Goal: Find specific page/section: Find specific page/section

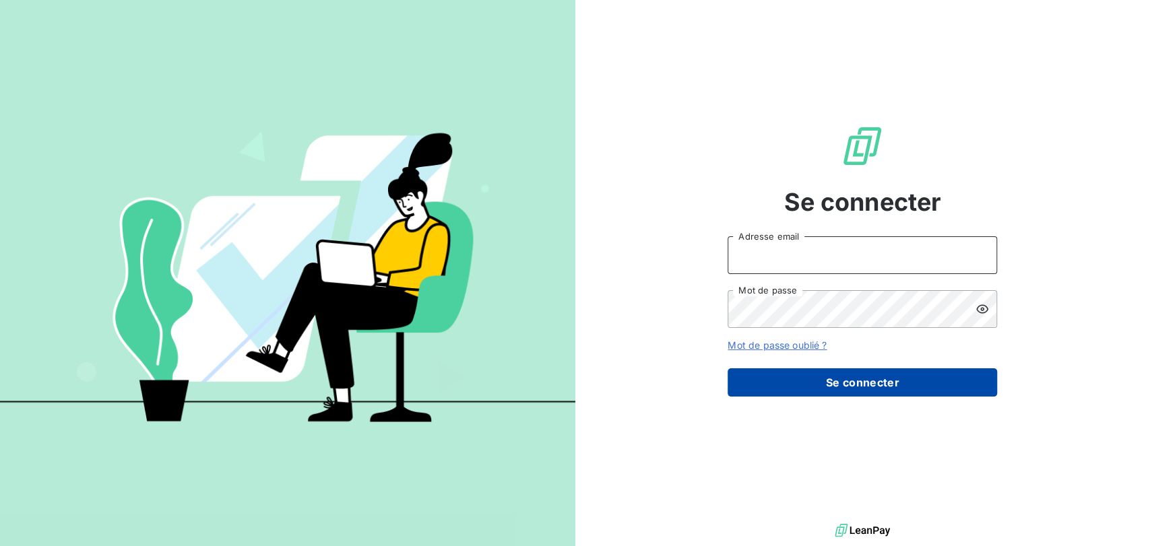
type input "s.bruchard@salviadeveloppement.com"
click at [894, 387] on button "Se connecter" at bounding box center [862, 382] width 269 height 28
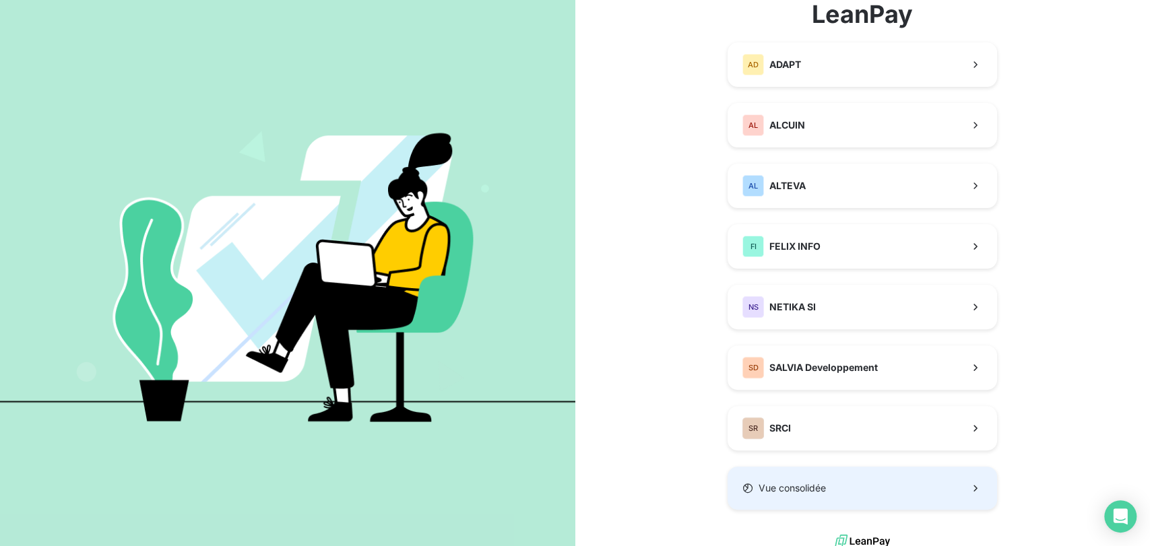
scroll to position [113, 0]
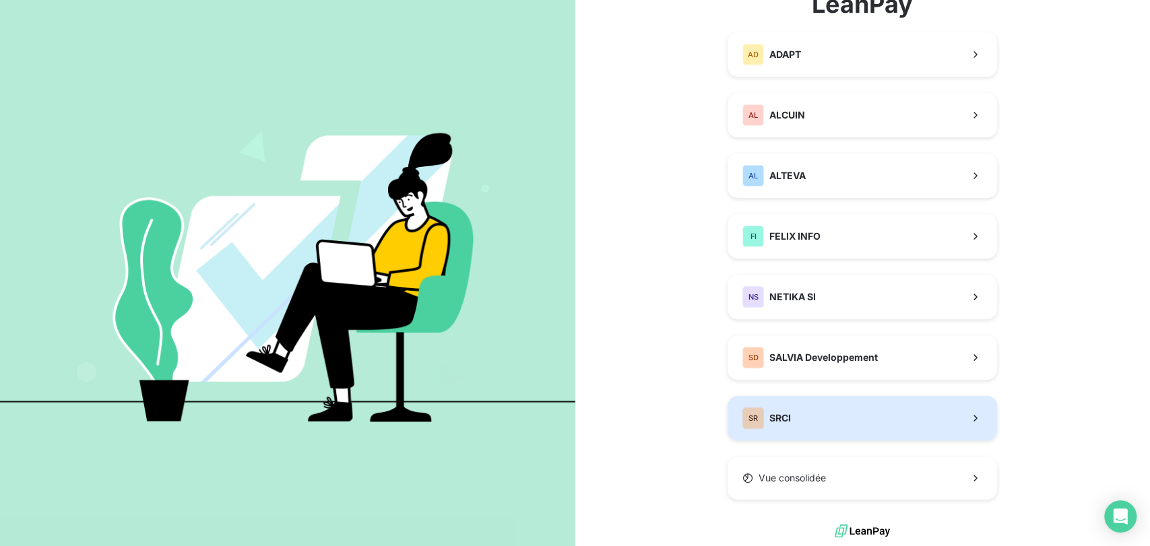
click at [789, 418] on button "SR SRCI" at bounding box center [862, 418] width 269 height 44
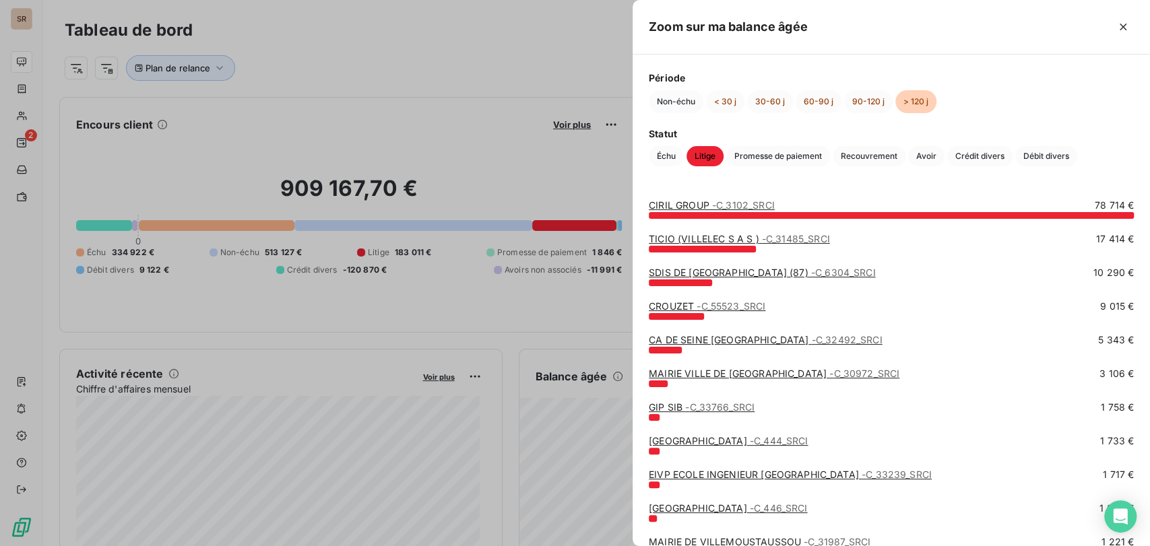
click at [494, 172] on div at bounding box center [575, 273] width 1150 height 546
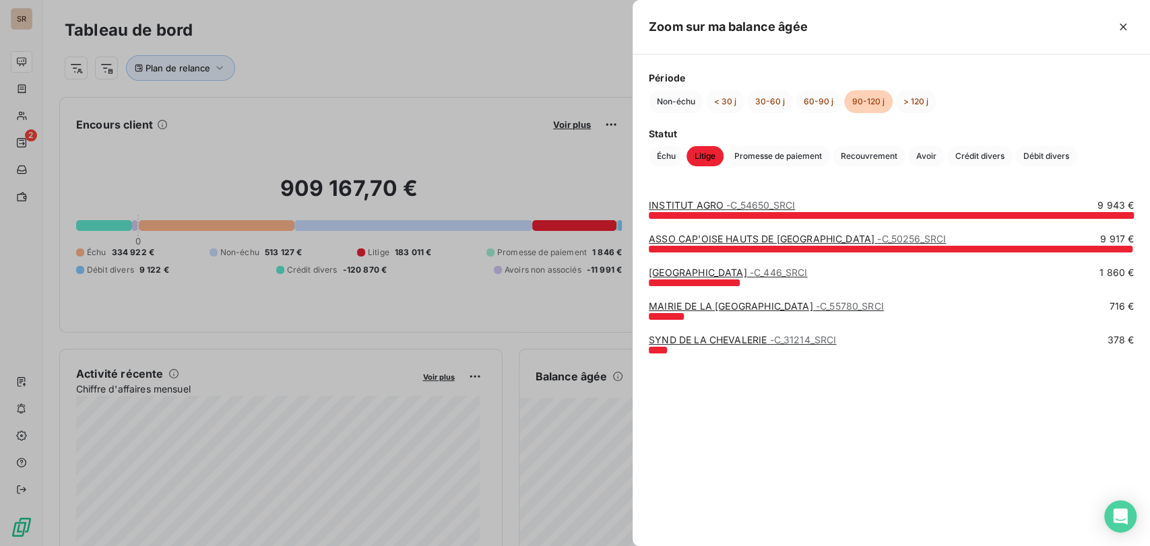
click at [281, 115] on div at bounding box center [575, 273] width 1150 height 546
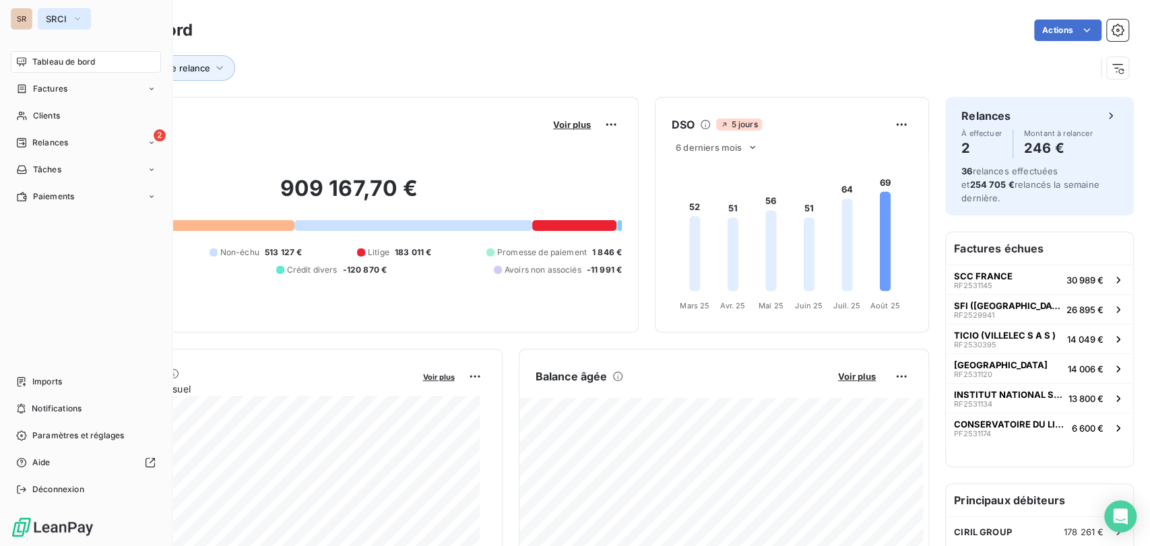
click at [73, 19] on icon "button" at bounding box center [77, 18] width 11 height 13
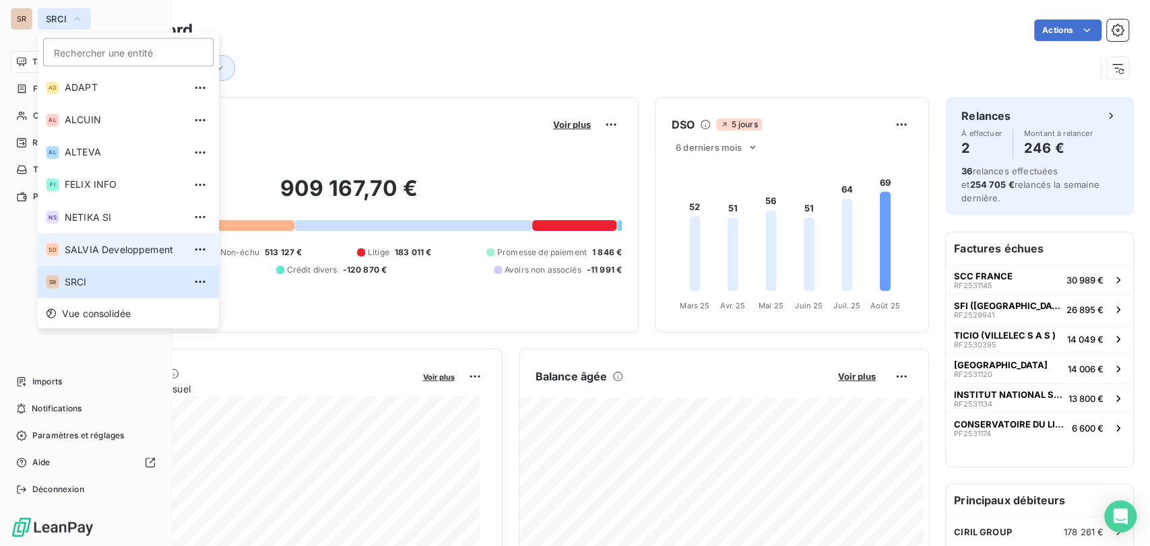
click at [104, 255] on span "SALVIA Developpement" at bounding box center [124, 249] width 119 height 13
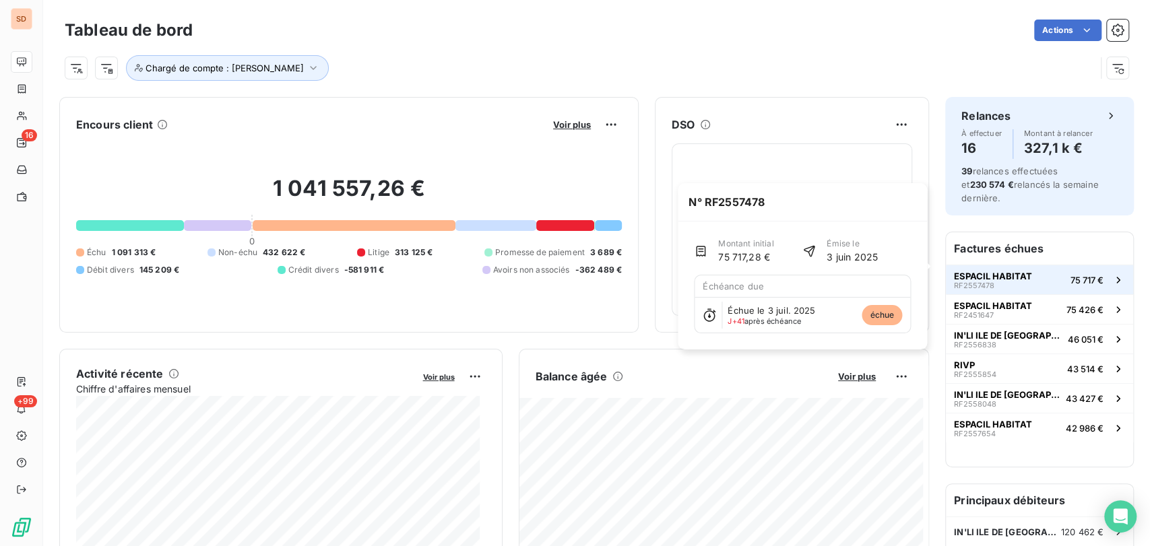
click at [963, 282] on span "RF2557478" at bounding box center [974, 286] width 40 height 8
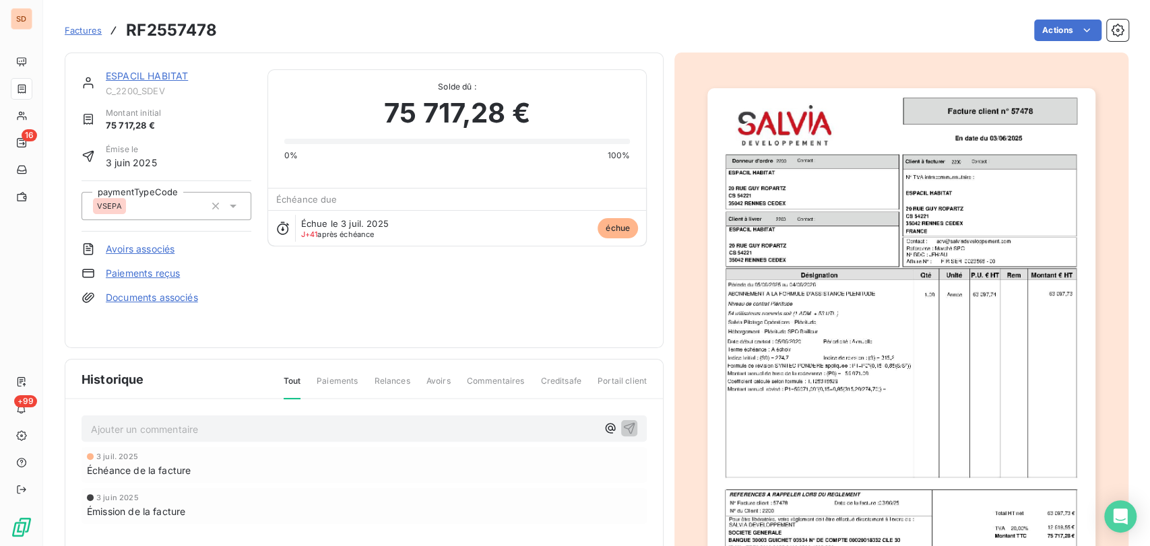
click at [139, 82] on div "ESPACIL HABITAT" at bounding box center [179, 75] width 146 height 13
click at [146, 77] on link "ESPACIL HABITAT" at bounding box center [147, 75] width 82 height 11
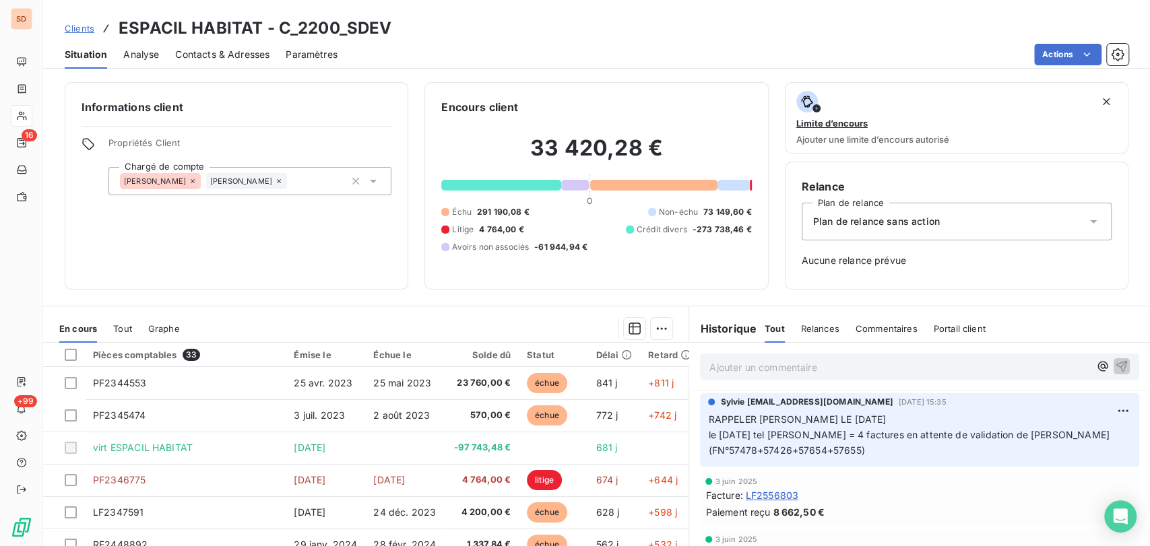
click at [275, 183] on icon at bounding box center [279, 181] width 8 height 8
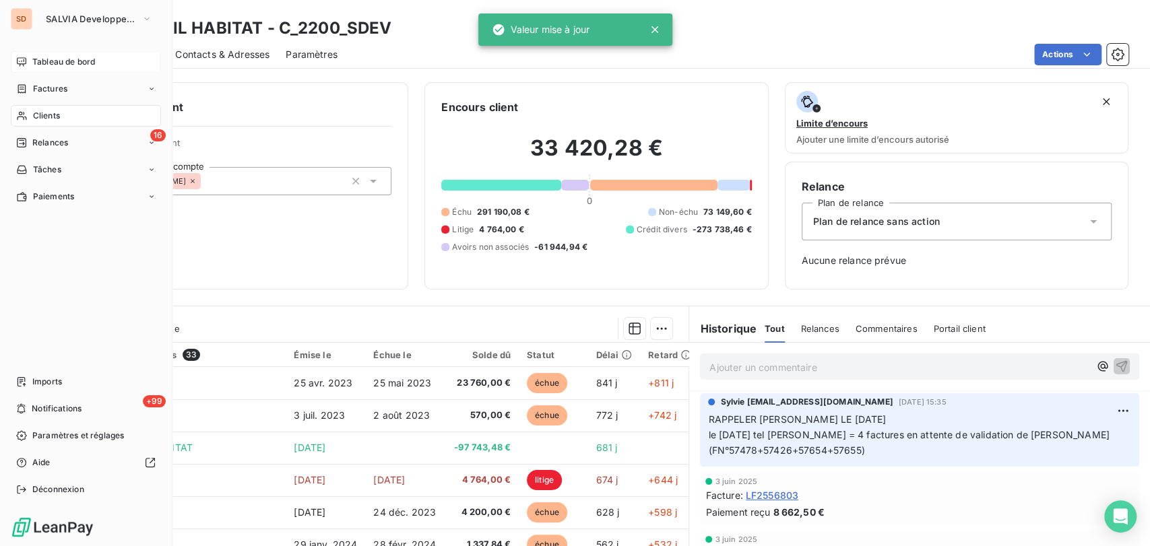
drag, startPoint x: 38, startPoint y: 68, endPoint x: 34, endPoint y: 61, distance: 8.4
click at [34, 61] on span "Tableau de bord" at bounding box center [63, 62] width 63 height 12
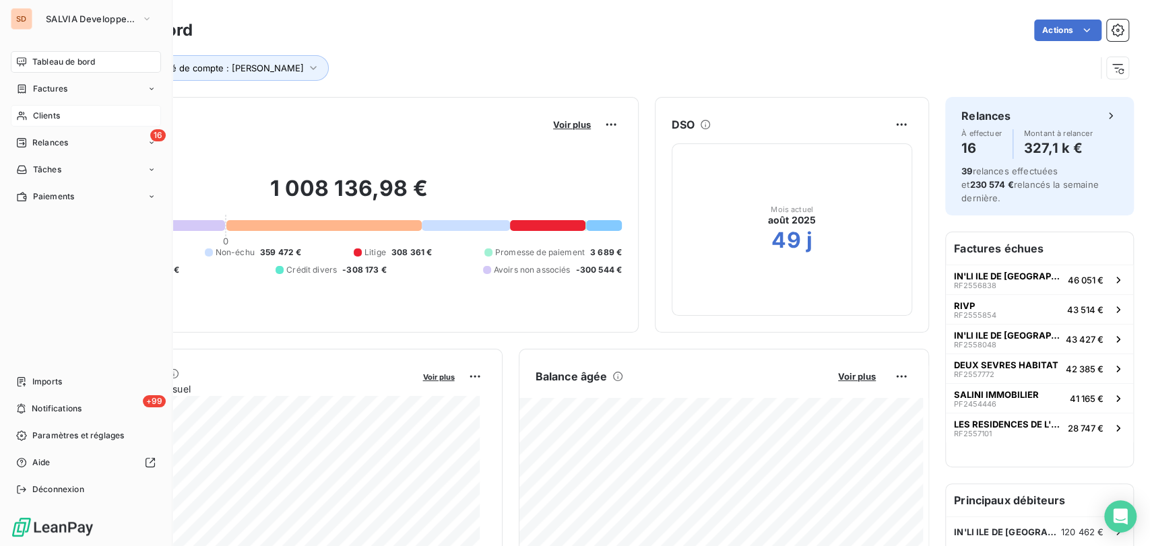
click at [38, 116] on span "Clients" at bounding box center [46, 116] width 27 height 12
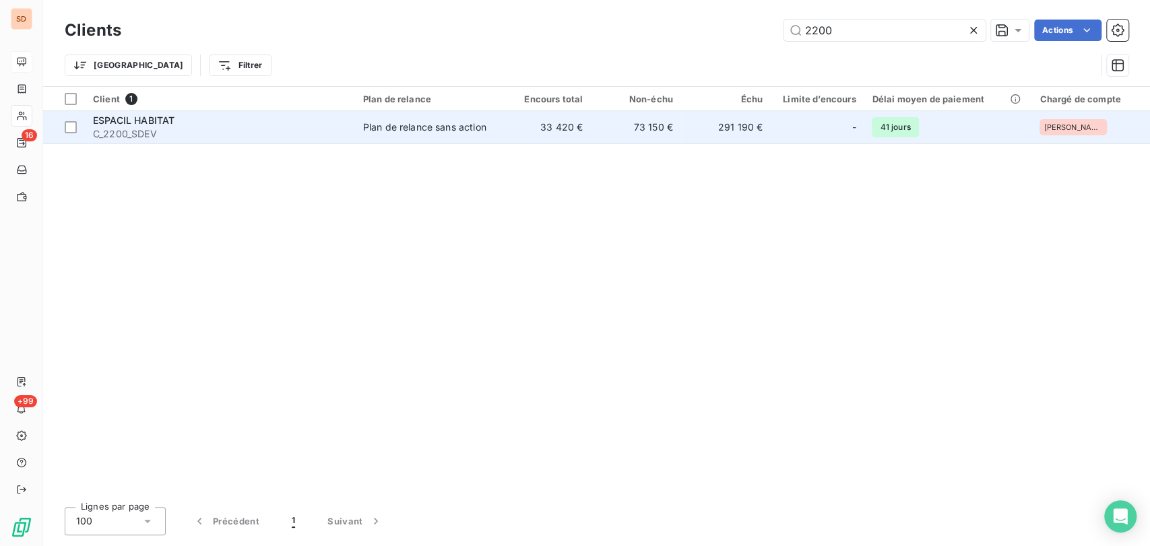
type input "2200"
click at [134, 124] on span "ESPACIL HABITAT" at bounding box center [134, 120] width 82 height 11
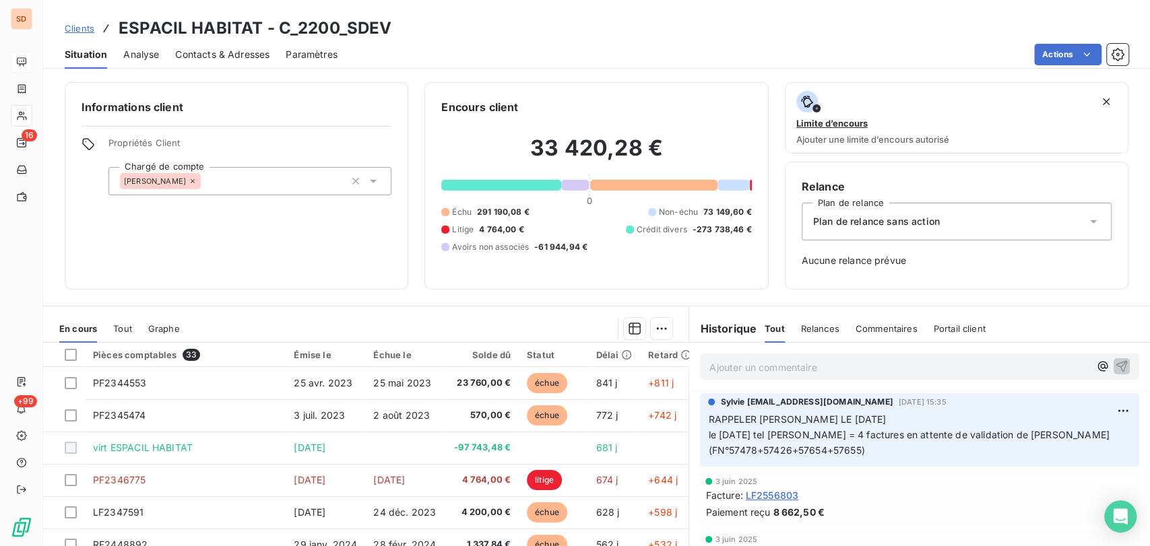
click at [374, 185] on icon at bounding box center [372, 180] width 13 height 13
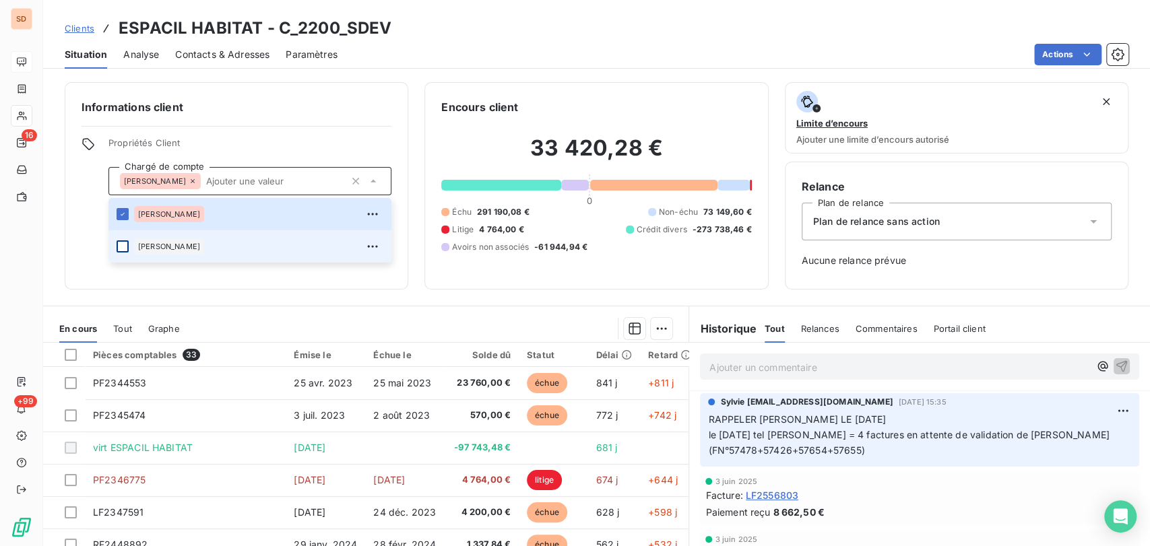
click at [125, 250] on div at bounding box center [123, 246] width 12 height 12
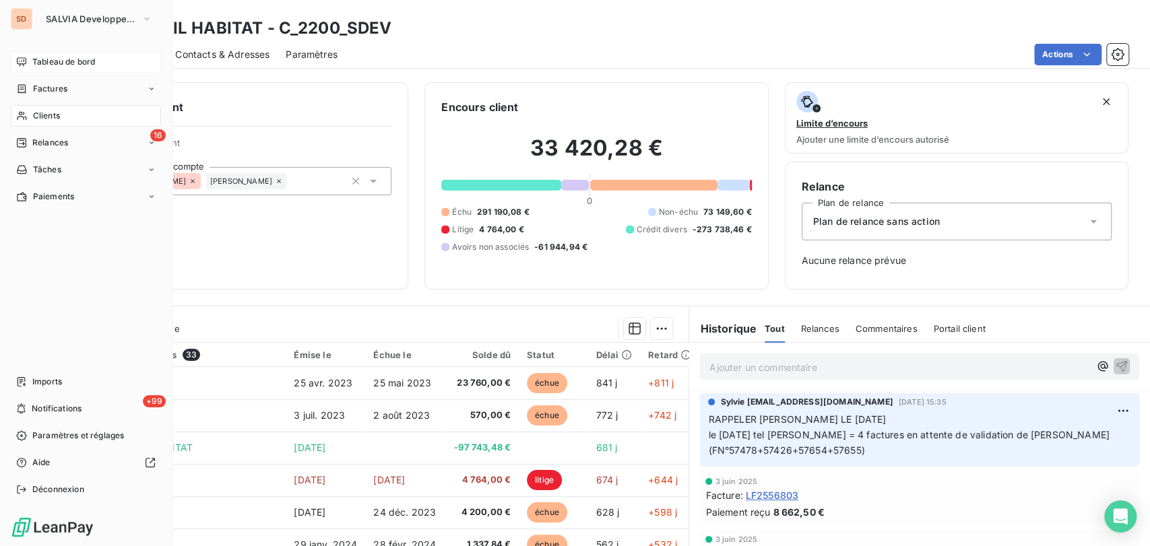
click at [94, 63] on span "Tableau de bord" at bounding box center [63, 62] width 63 height 12
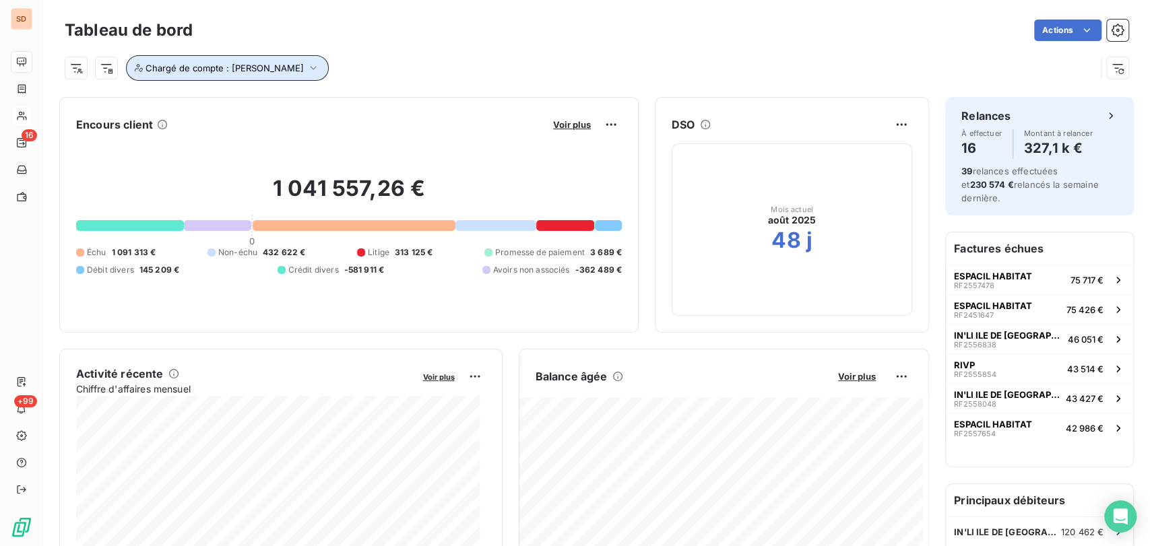
click at [307, 66] on icon "button" at bounding box center [313, 67] width 13 height 13
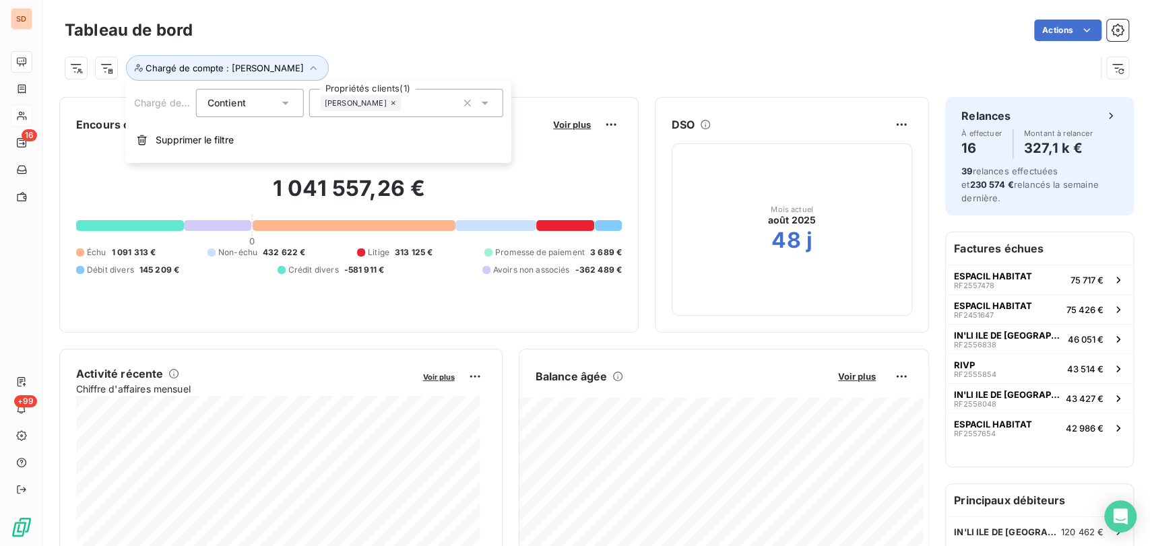
click at [483, 105] on icon at bounding box center [484, 102] width 13 height 13
drag, startPoint x: 483, startPoint y: 105, endPoint x: 441, endPoint y: 117, distance: 43.5
click at [441, 117] on div "Chargé de compte Contient is Propriétés clients (1) [PERSON_NAME] le filtre" at bounding box center [318, 122] width 385 height 82
click at [326, 170] on div at bounding box center [326, 166] width 12 height 12
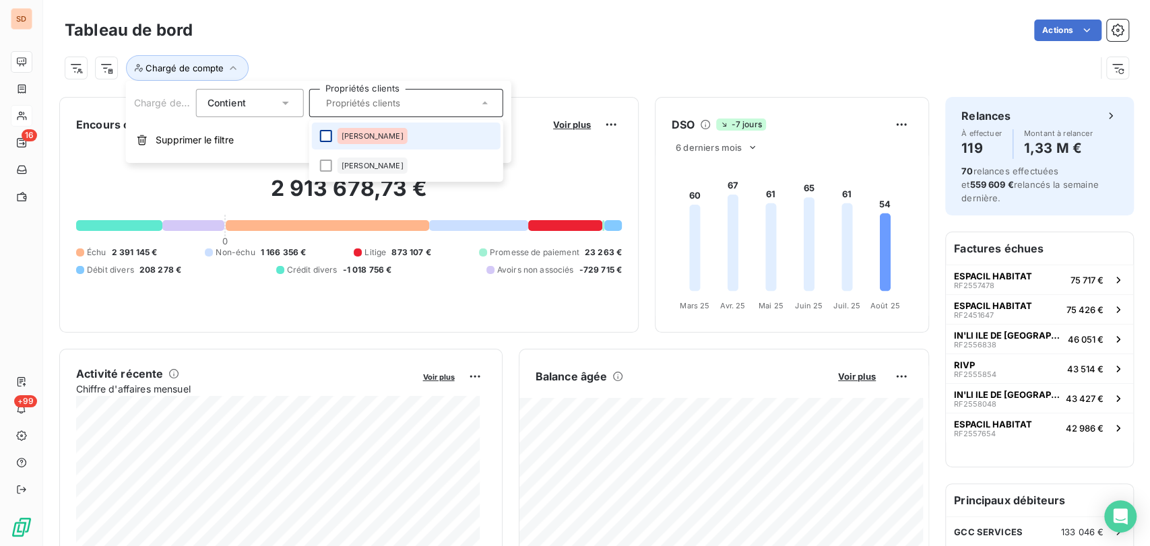
click at [323, 136] on div at bounding box center [326, 136] width 12 height 12
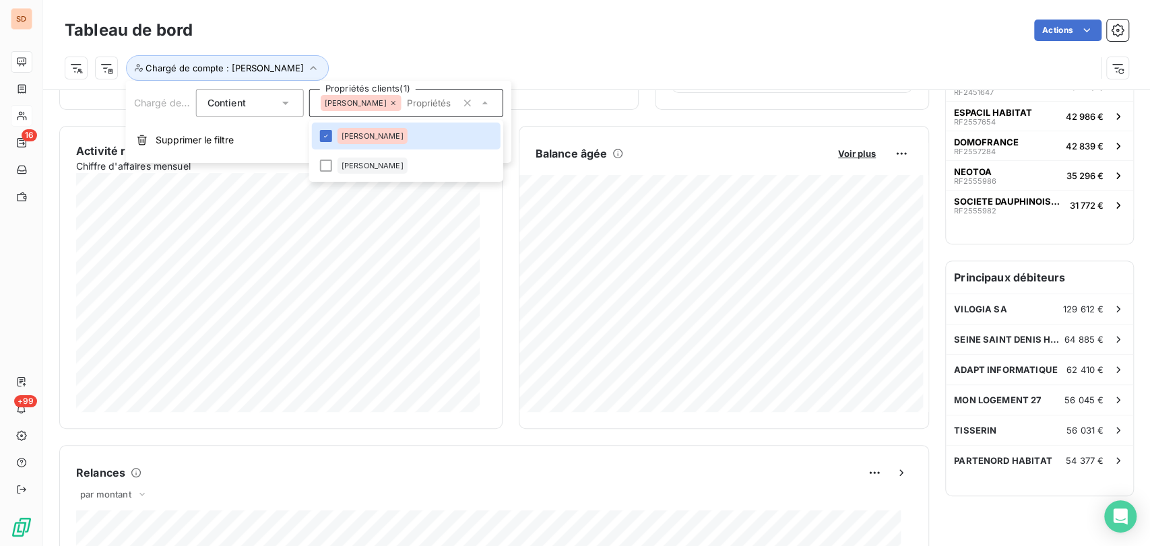
scroll to position [75, 0]
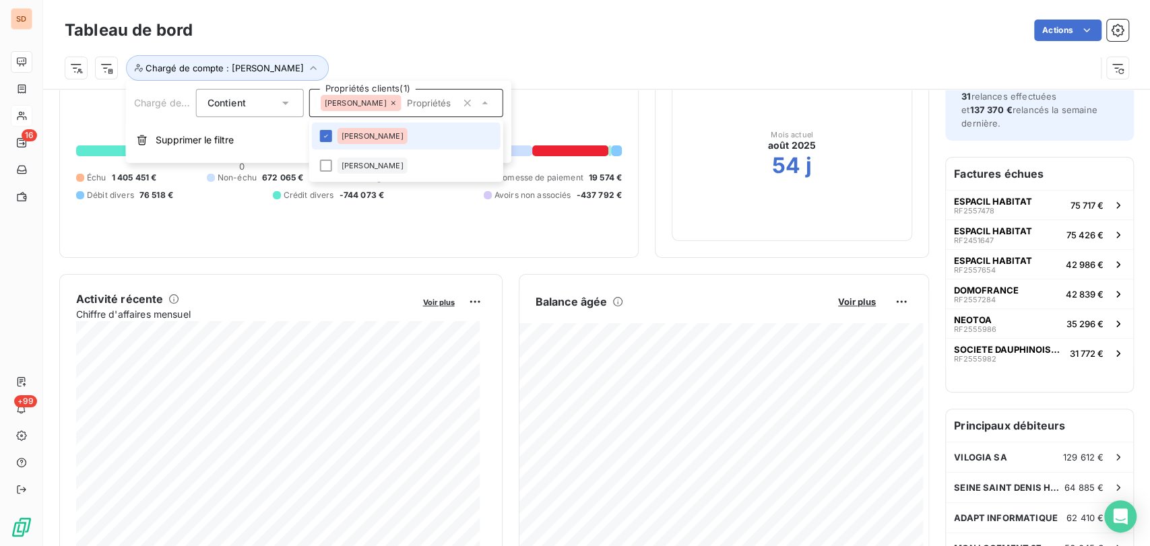
click at [335, 132] on li "[PERSON_NAME]" at bounding box center [406, 136] width 189 height 27
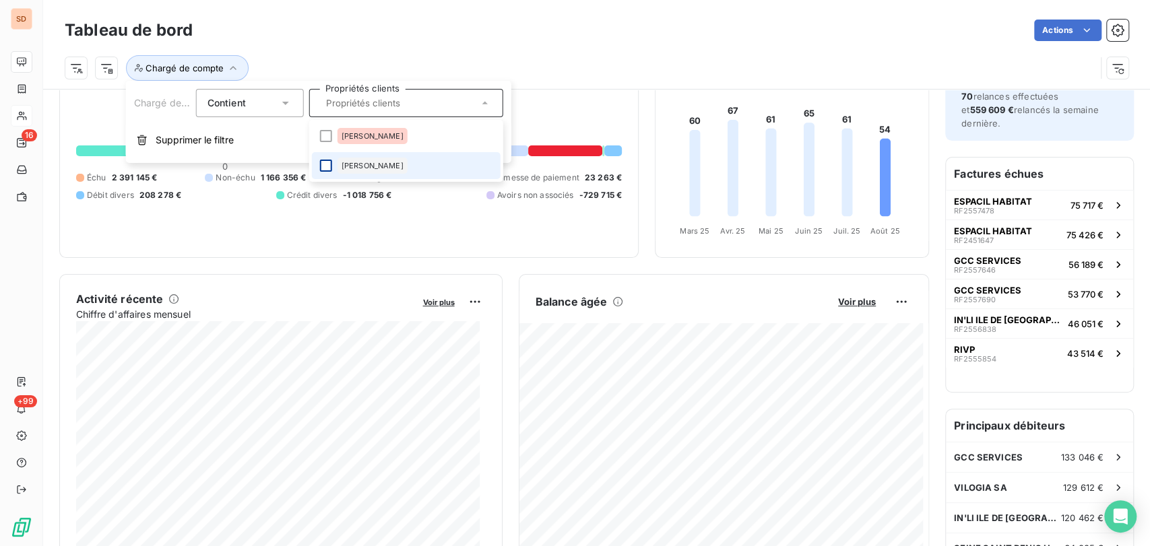
click at [329, 168] on div at bounding box center [326, 166] width 12 height 12
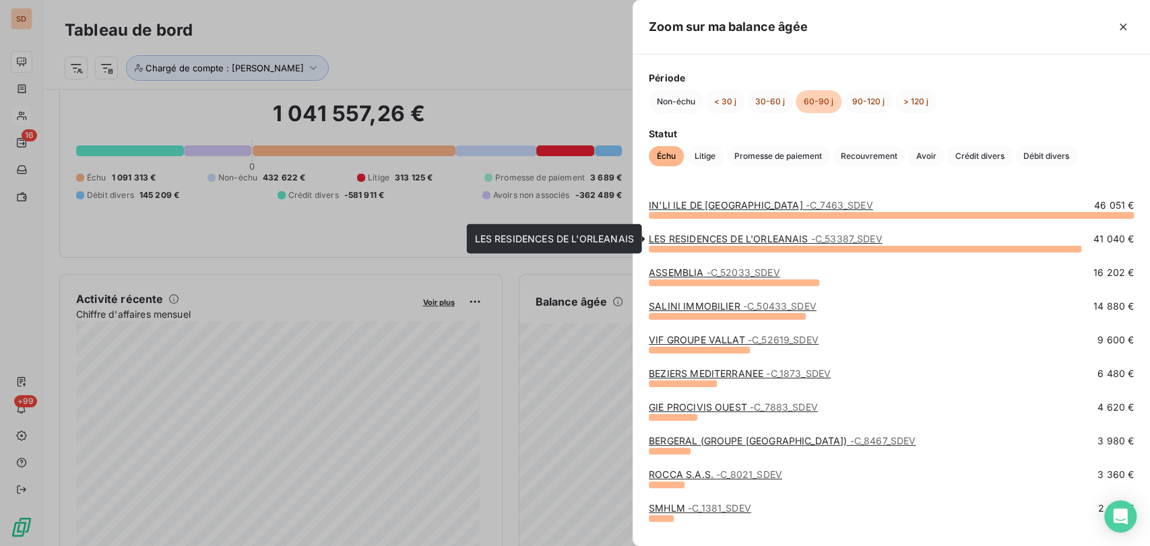
click at [689, 203] on link "IN'LI ILE DE FRANCE - C_7463_SDEV" at bounding box center [761, 204] width 224 height 11
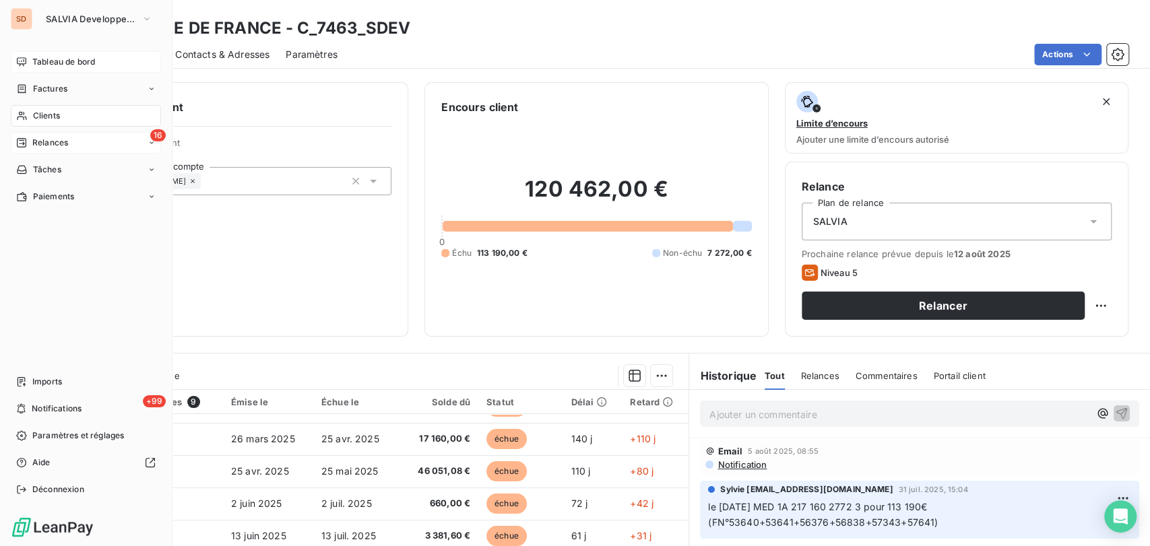
click at [34, 139] on span "Relances" at bounding box center [50, 143] width 36 height 12
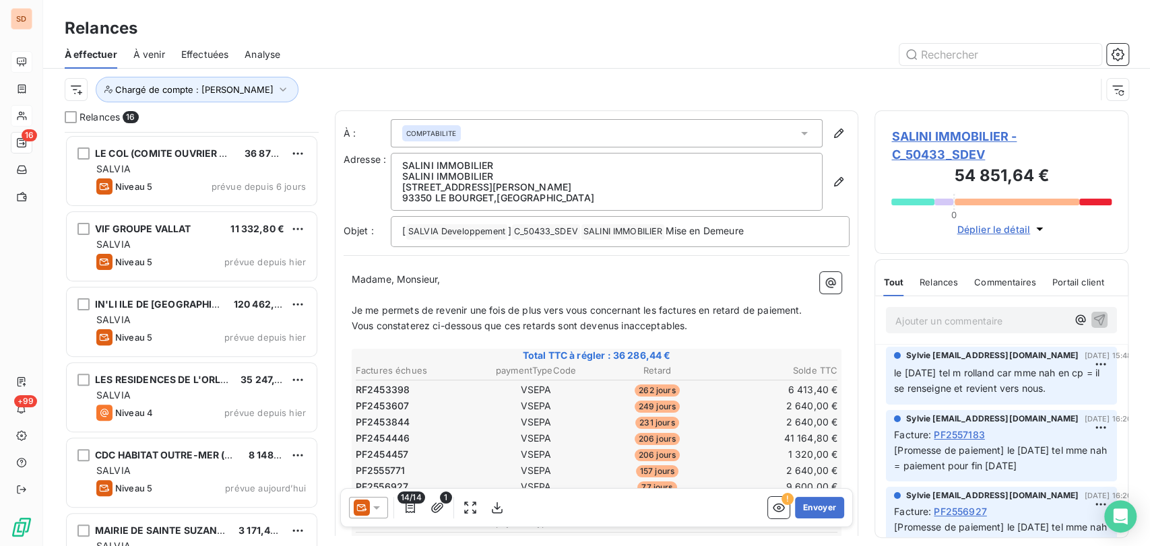
scroll to position [225, 0]
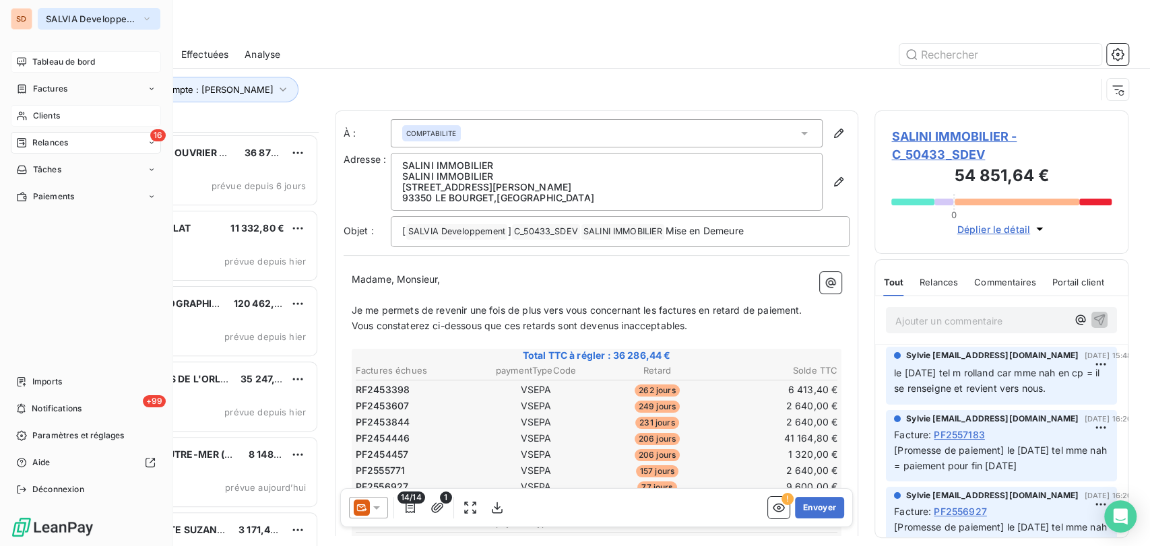
click at [151, 18] on icon "button" at bounding box center [146, 18] width 11 height 13
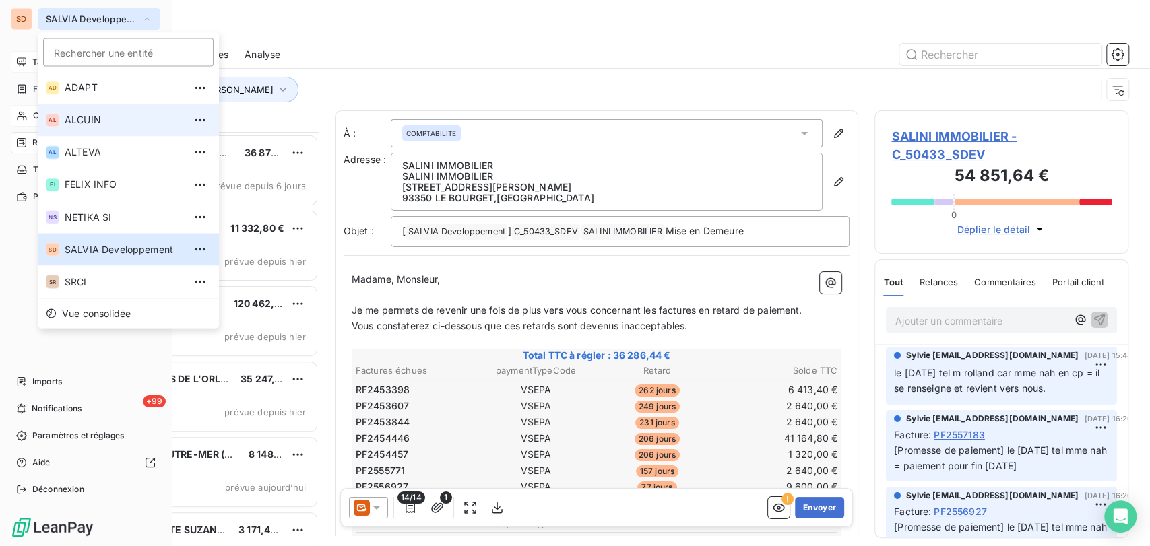
click at [79, 120] on span "ALCUIN" at bounding box center [124, 119] width 119 height 13
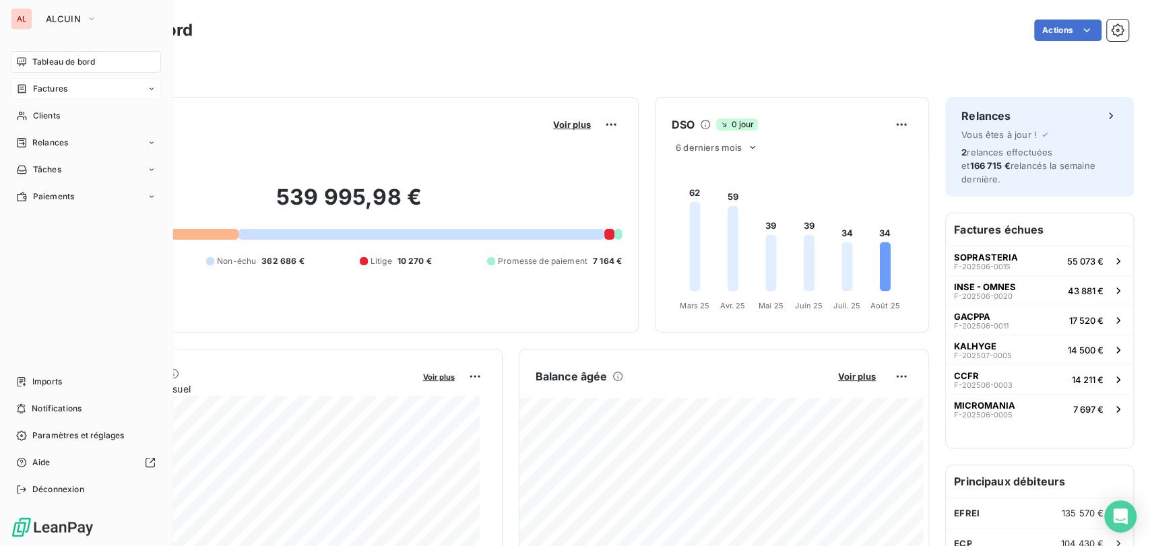
click at [27, 84] on div "Factures" at bounding box center [41, 89] width 51 height 12
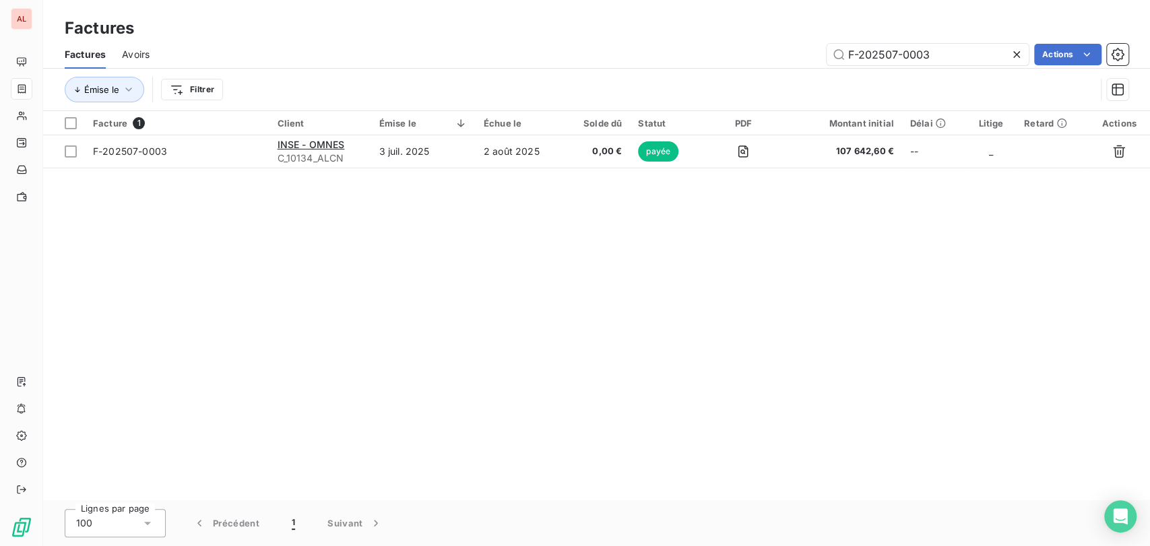
click at [1013, 53] on icon at bounding box center [1016, 54] width 7 height 7
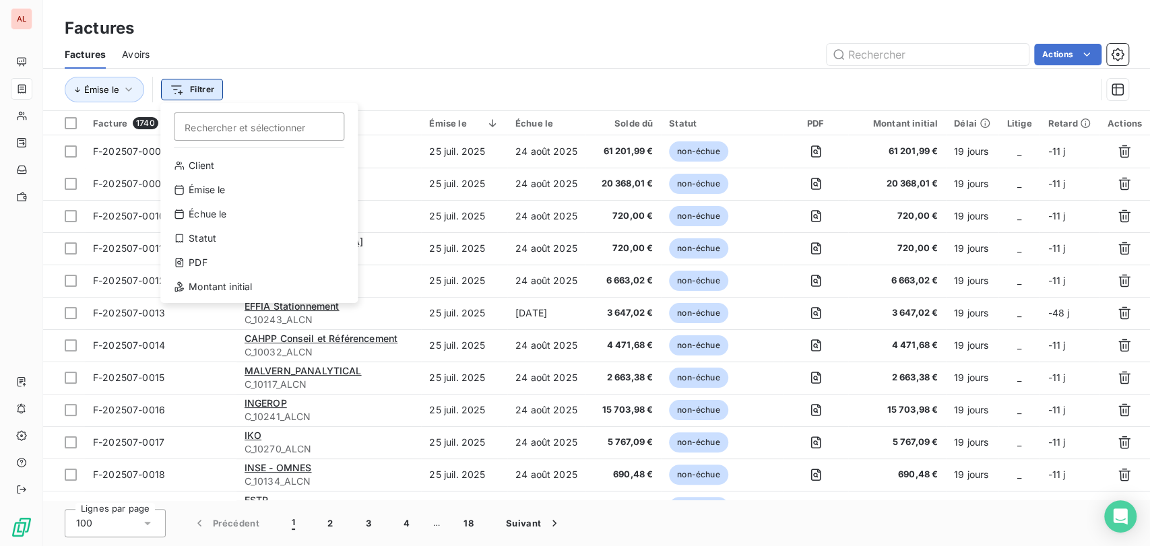
click at [183, 89] on html "AL Factures Factures Avoirs Actions Émise le Filtrer Rechercher et sélectionner…" at bounding box center [575, 273] width 1150 height 546
click at [217, 288] on div "Montant initial" at bounding box center [259, 287] width 187 height 22
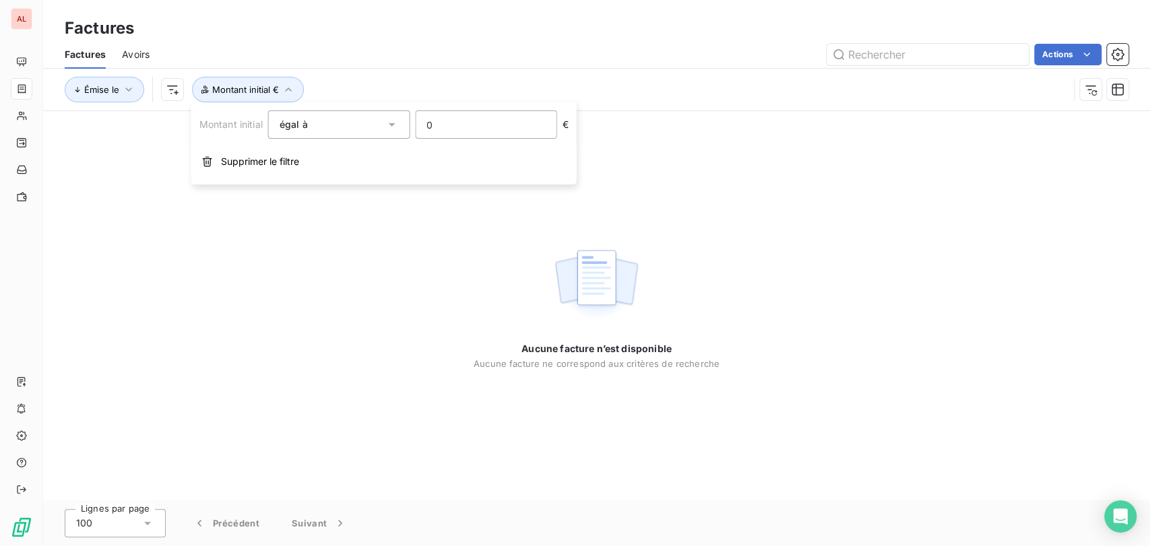
click at [447, 119] on input "0" at bounding box center [486, 124] width 140 height 27
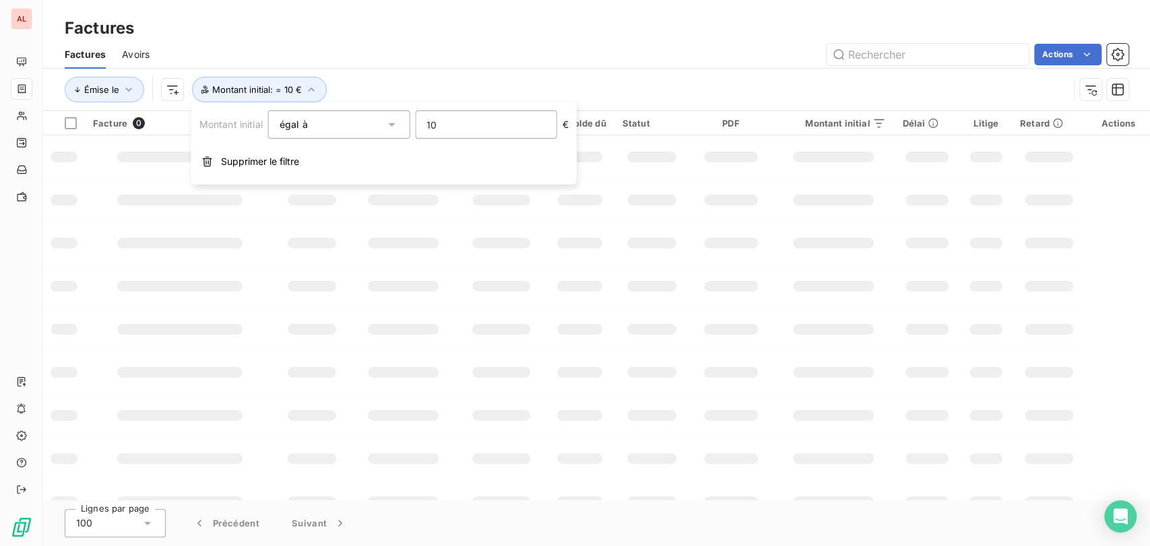
type input "100"
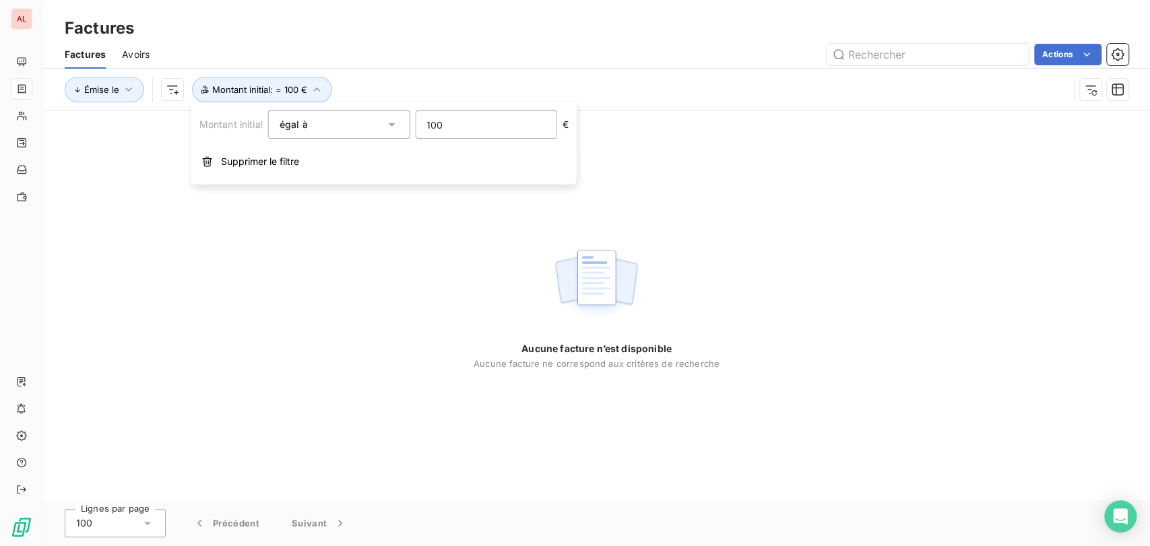
click at [670, 163] on div "Aucune facture n’est disponible Aucune facture ne correspond aux critères de re…" at bounding box center [596, 305] width 1107 height 389
click at [318, 86] on icon "button" at bounding box center [316, 89] width 13 height 13
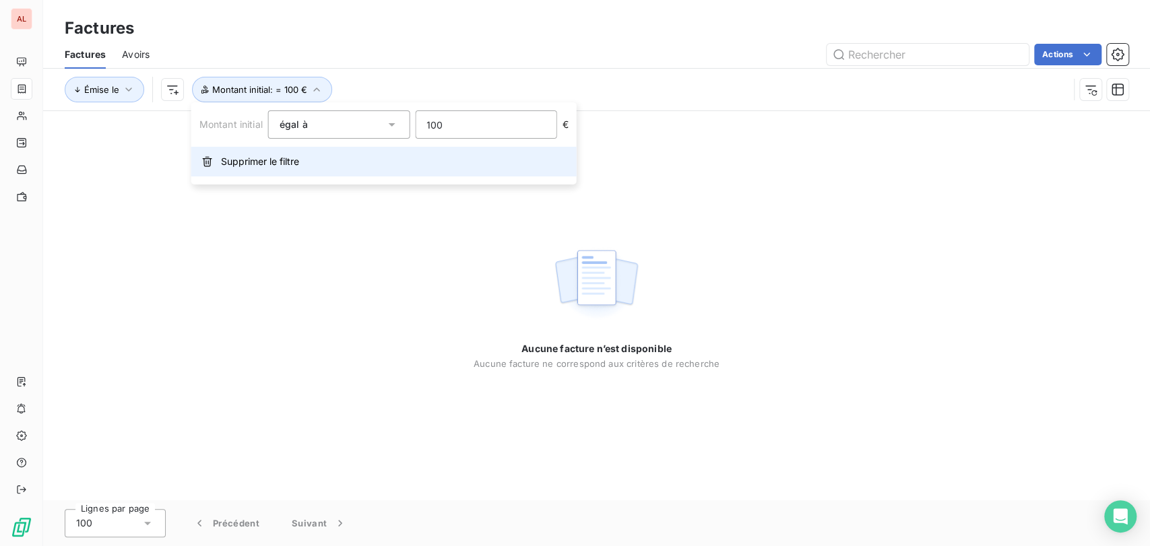
click at [256, 163] on span "Supprimer le filtre" at bounding box center [260, 161] width 78 height 13
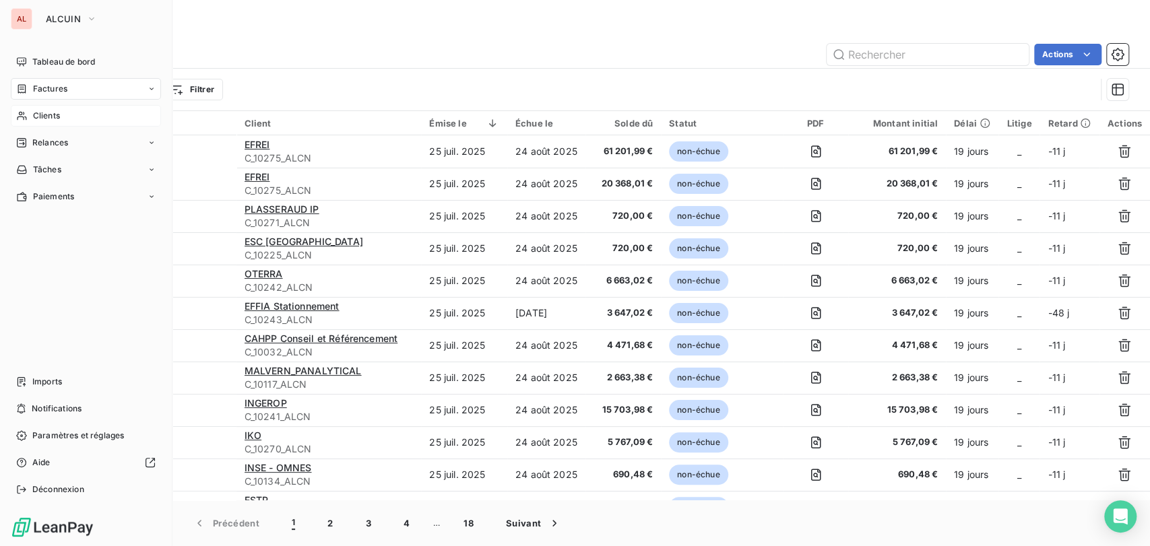
click at [38, 115] on span "Clients" at bounding box center [46, 116] width 27 height 12
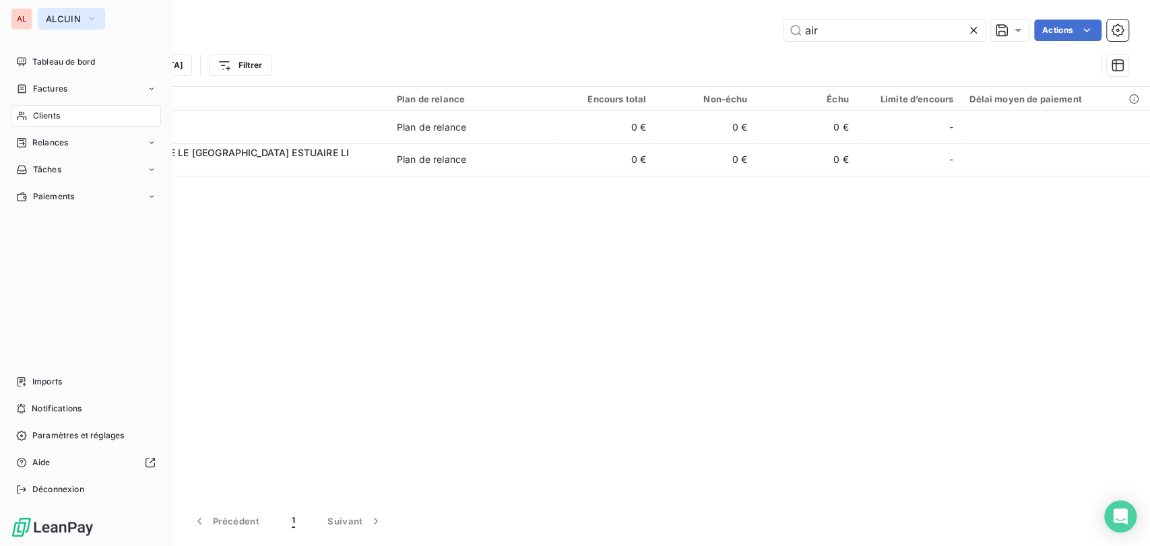
click at [92, 21] on icon "button" at bounding box center [91, 18] width 11 height 13
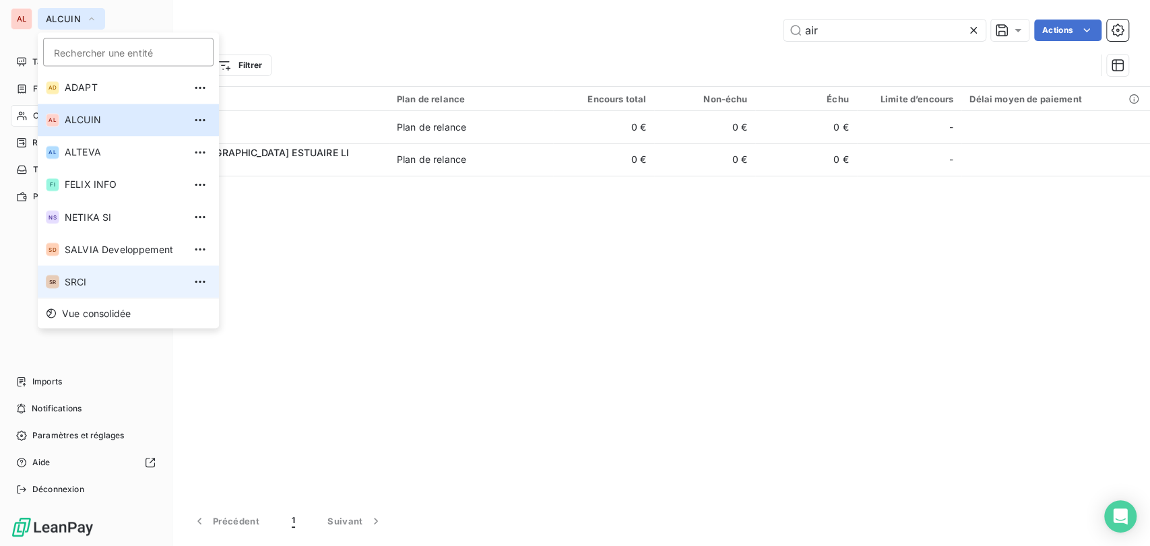
click at [80, 280] on span "SRCI" at bounding box center [124, 281] width 119 height 13
type input "30593"
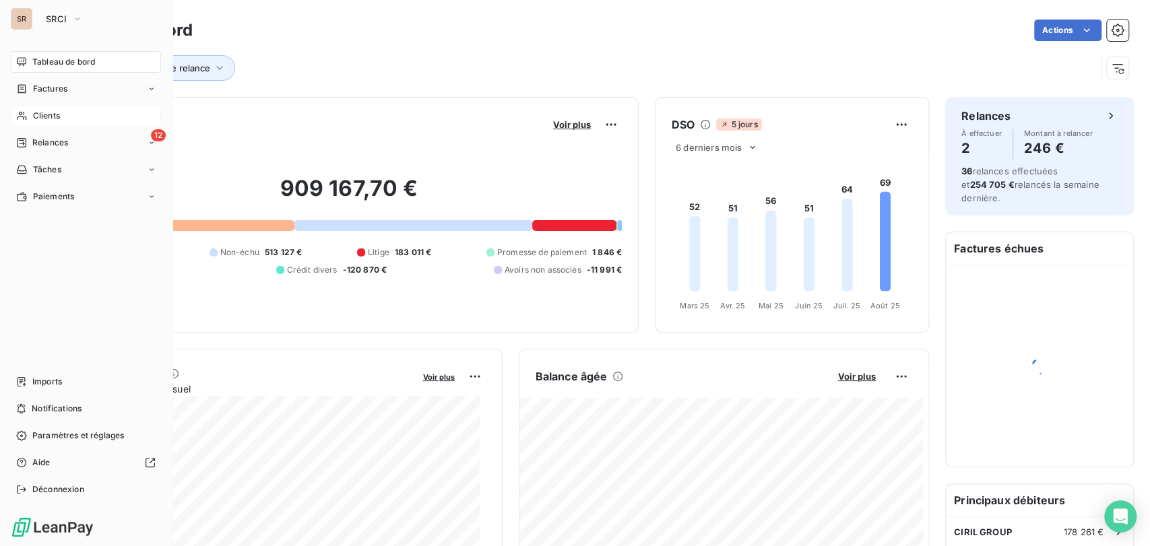
click at [36, 110] on span "Clients" at bounding box center [46, 116] width 27 height 12
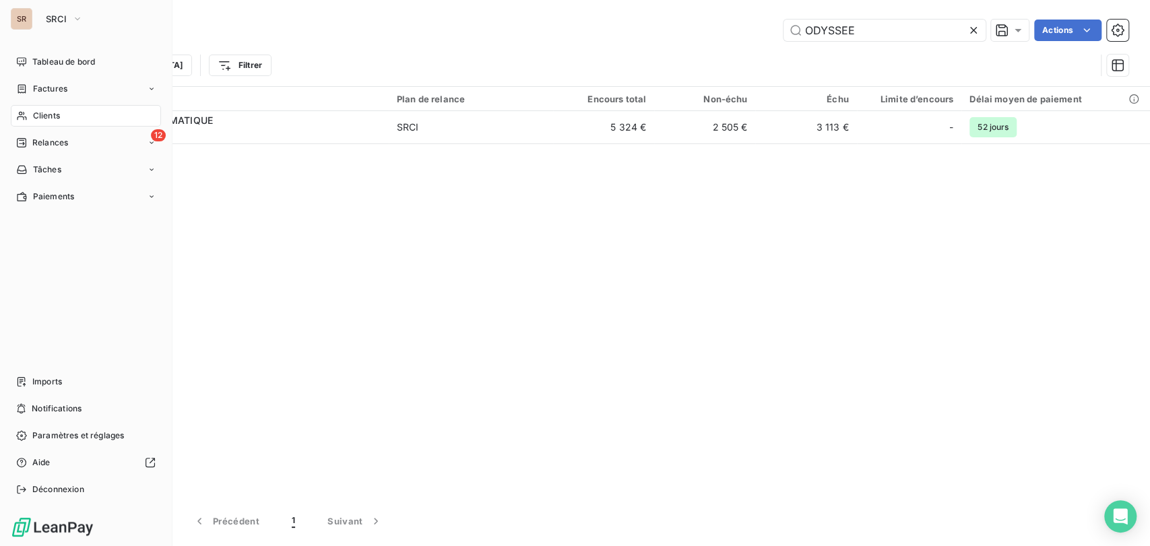
click at [33, 117] on span "Clients" at bounding box center [46, 116] width 27 height 12
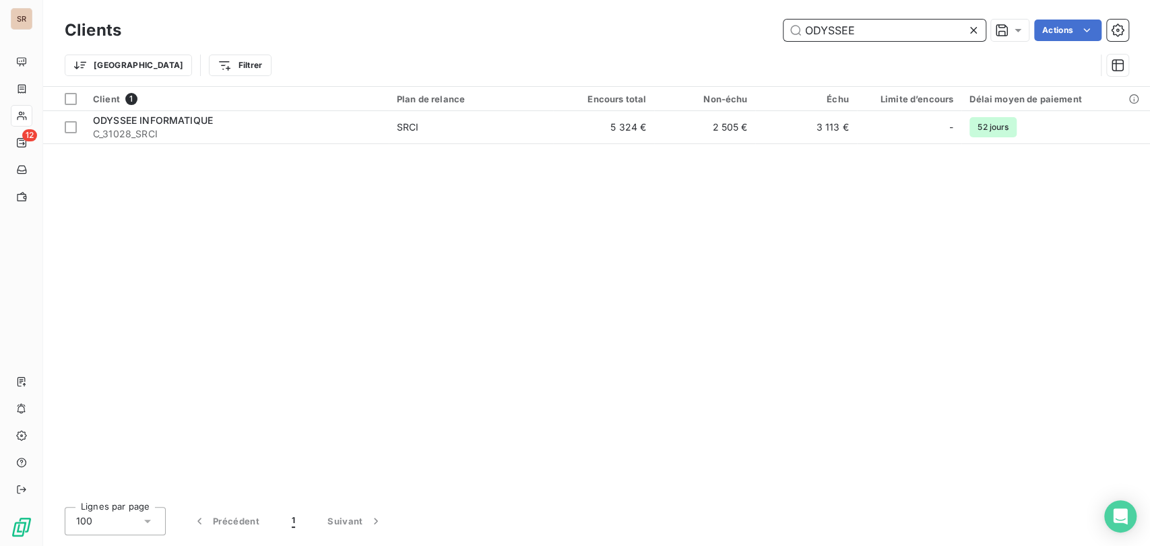
drag, startPoint x: 881, startPoint y: 31, endPoint x: 776, endPoint y: 30, distance: 105.1
click at [778, 30] on div "ODYSSEE Actions" at bounding box center [632, 31] width 991 height 22
type input "ERMENON"
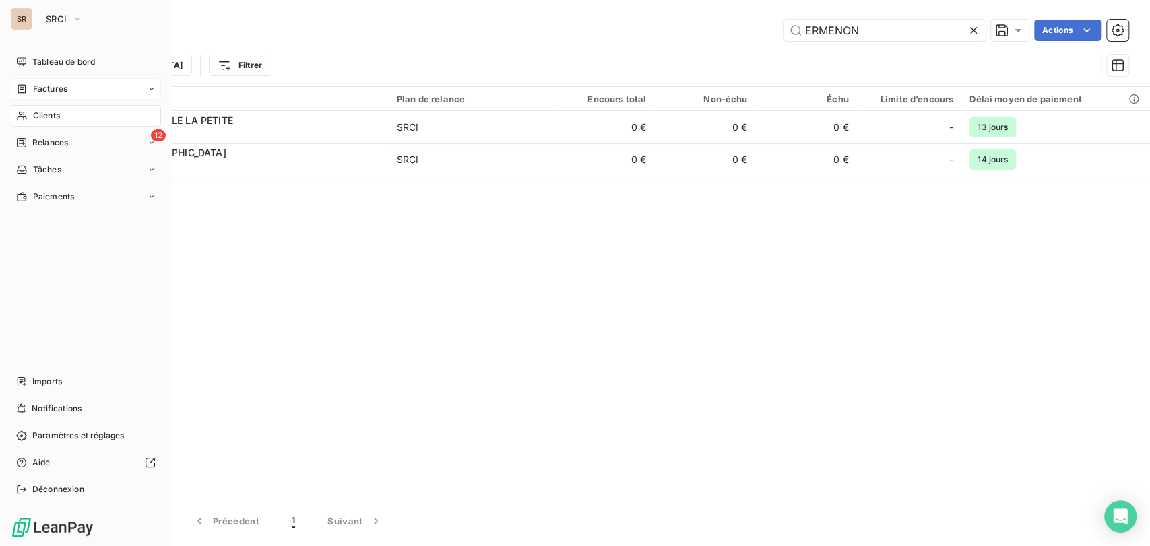
click at [43, 89] on span "Factures" at bounding box center [50, 89] width 34 height 12
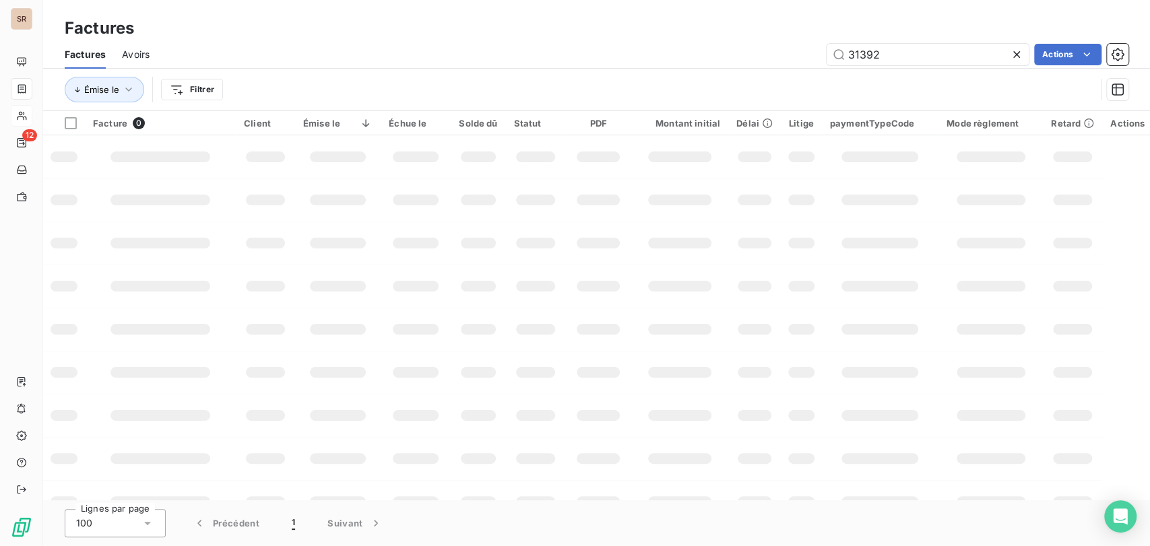
drag, startPoint x: 900, startPoint y: 56, endPoint x: 773, endPoint y: 64, distance: 127.6
click at [776, 62] on div "31392 Actions" at bounding box center [647, 55] width 963 height 22
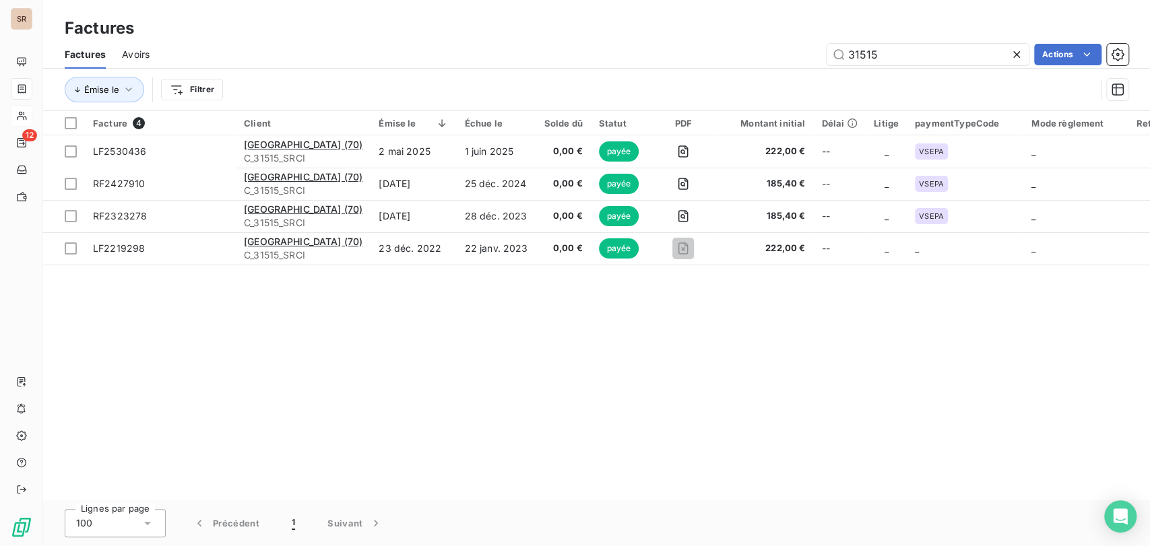
type input "31515"
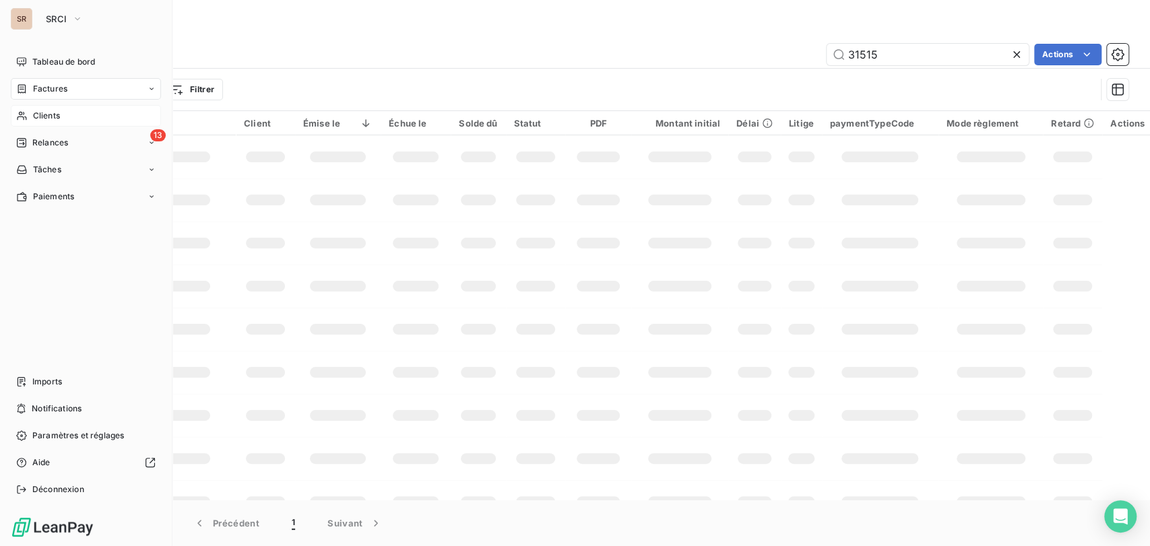
click at [43, 117] on span "Clients" at bounding box center [46, 116] width 27 height 12
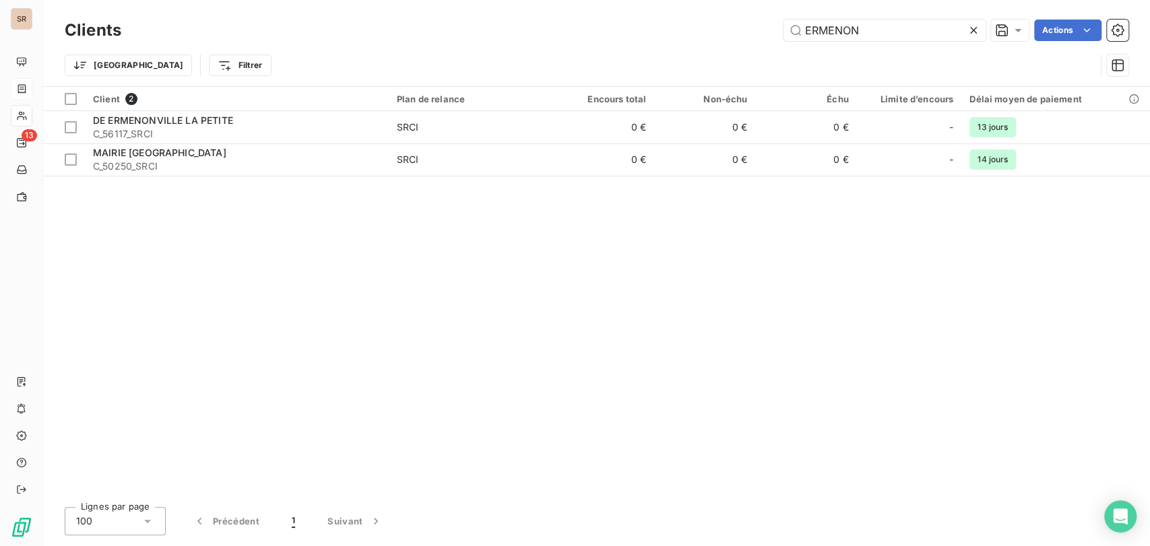
drag, startPoint x: 892, startPoint y: 26, endPoint x: 738, endPoint y: 39, distance: 154.1
click at [754, 40] on div "ERMENON Actions" at bounding box center [632, 31] width 991 height 22
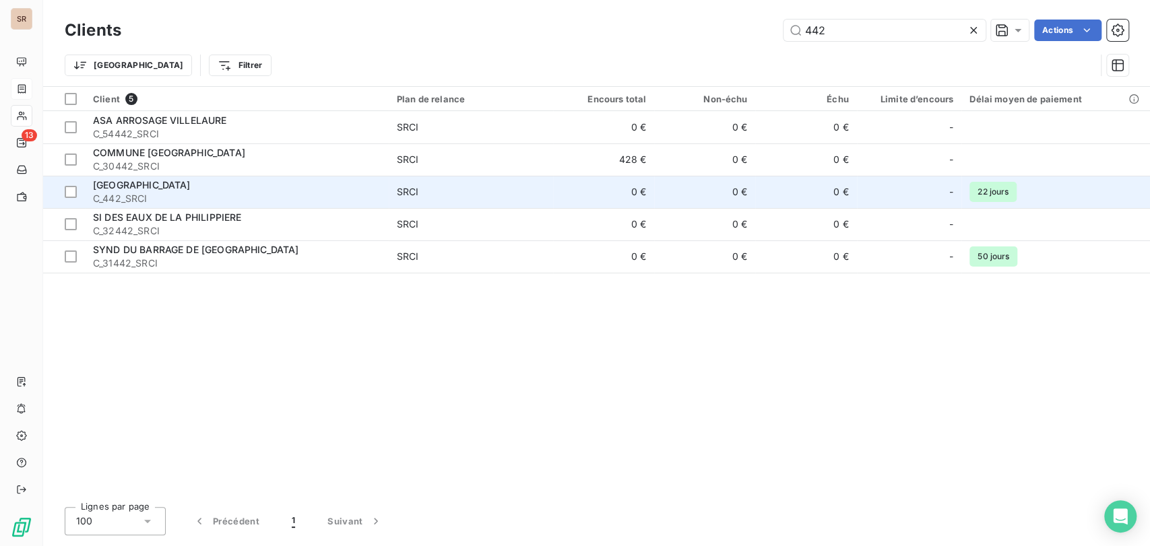
type input "442"
click at [125, 195] on span "C_442_SRCI" at bounding box center [237, 198] width 288 height 13
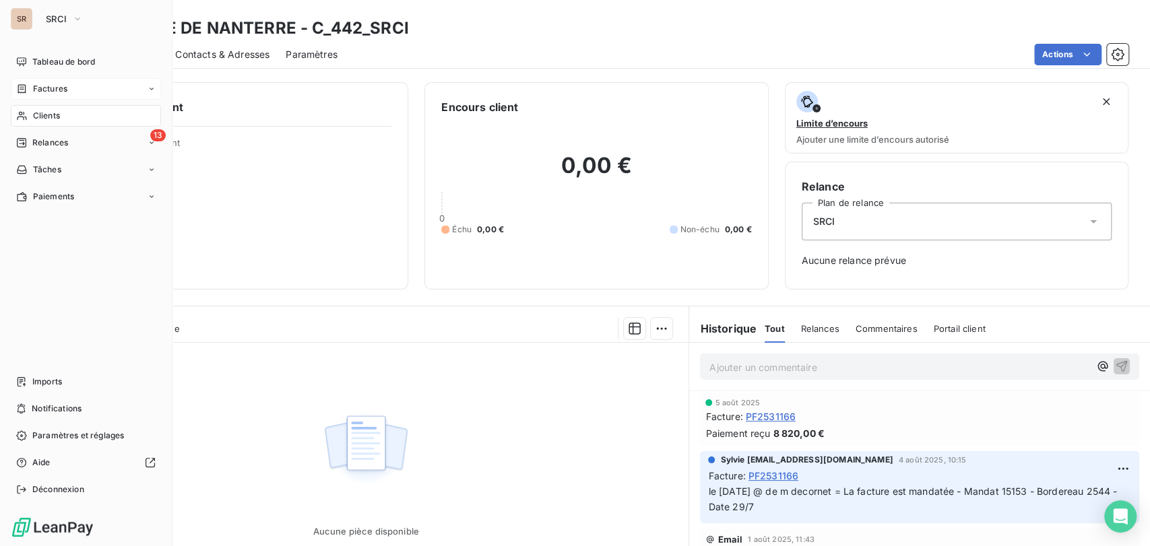
click at [54, 92] on span "Factures" at bounding box center [50, 89] width 34 height 12
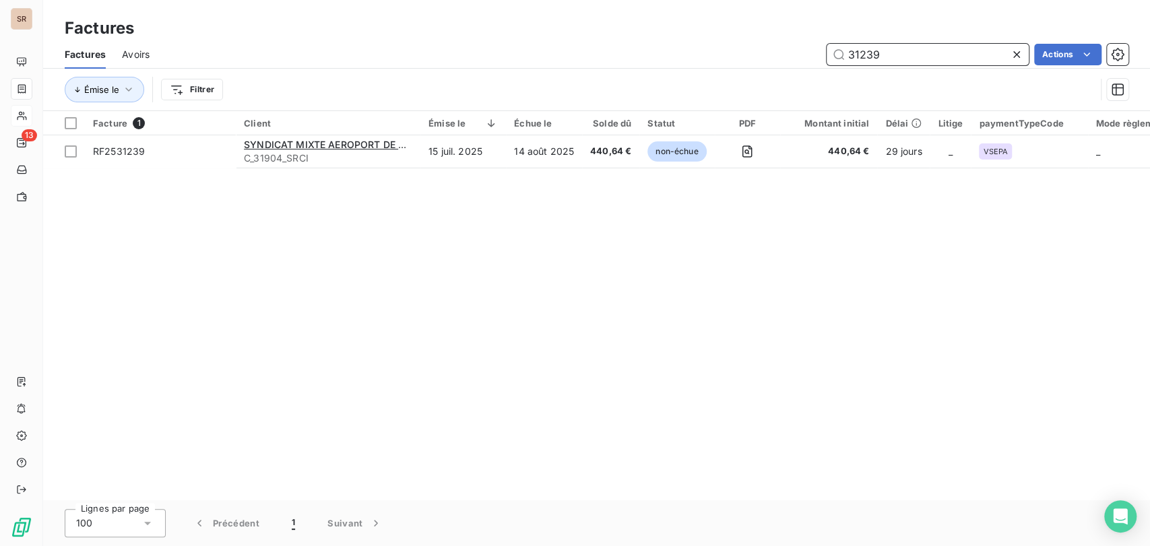
click at [887, 55] on input "31239" at bounding box center [928, 55] width 202 height 22
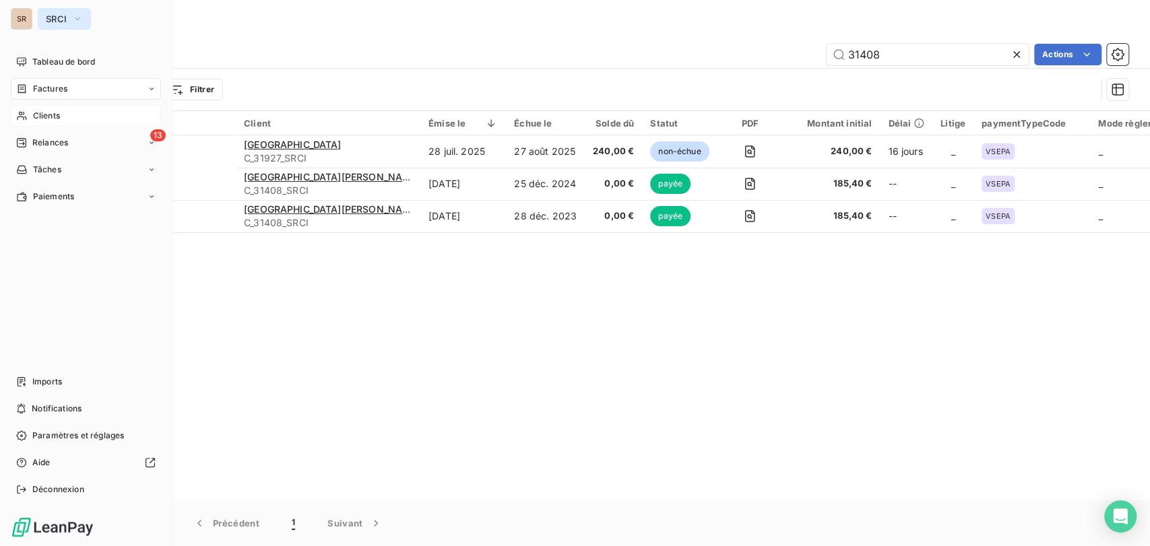
click at [77, 18] on icon "button" at bounding box center [77, 18] width 11 height 13
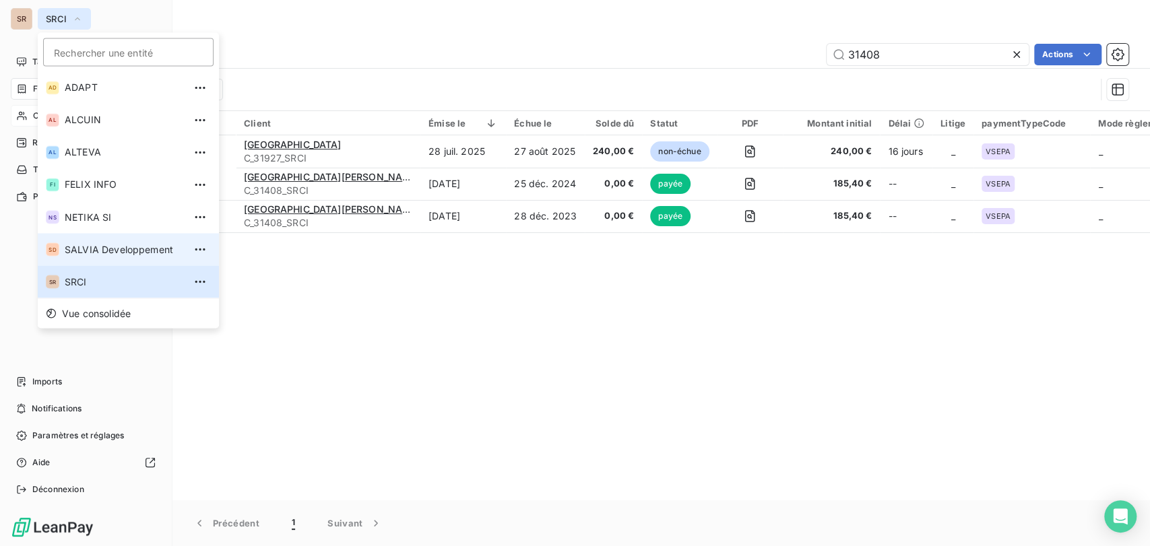
click at [108, 252] on span "SALVIA Developpement" at bounding box center [124, 249] width 119 height 13
type input "58123"
